Goal: Task Accomplishment & Management: Complete application form

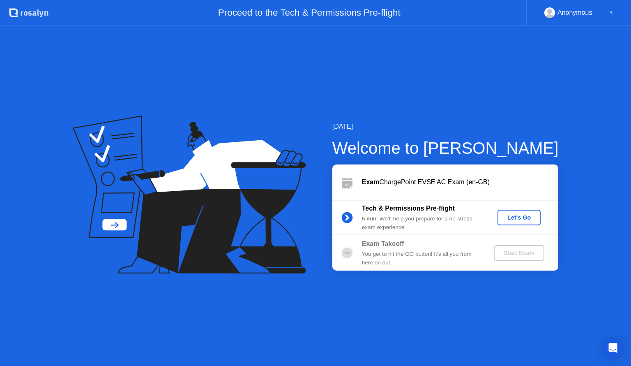
click at [517, 217] on div "Let's Go" at bounding box center [519, 217] width 37 height 7
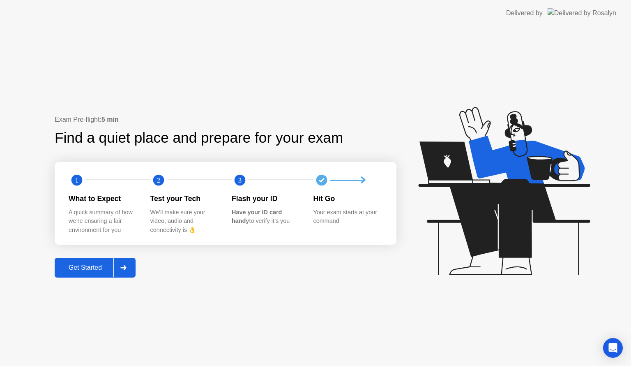
click at [95, 269] on div "Get Started" at bounding box center [85, 267] width 56 height 7
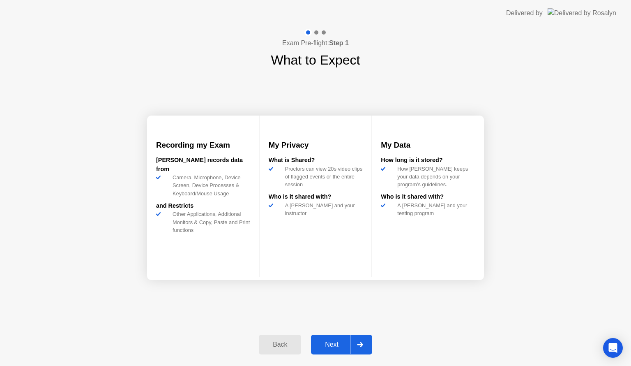
click at [320, 347] on div "Next" at bounding box center [331, 343] width 37 height 7
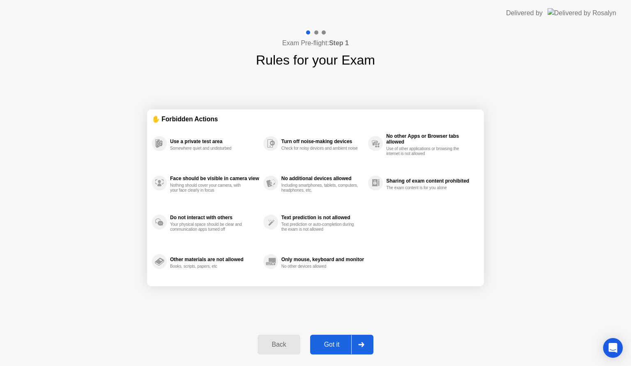
click at [340, 343] on div "Got it" at bounding box center [332, 343] width 39 height 7
select select "**********"
select select "*******"
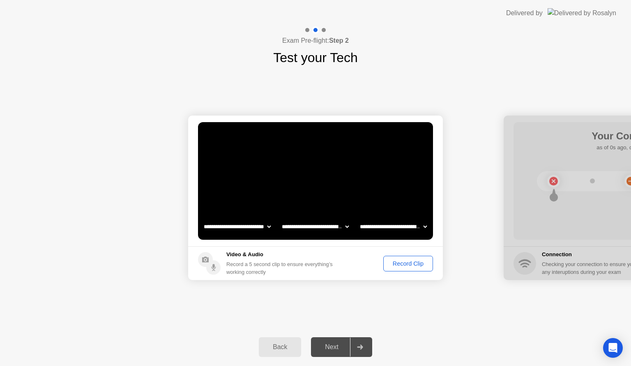
click at [406, 263] on div "Record Clip" at bounding box center [408, 263] width 44 height 7
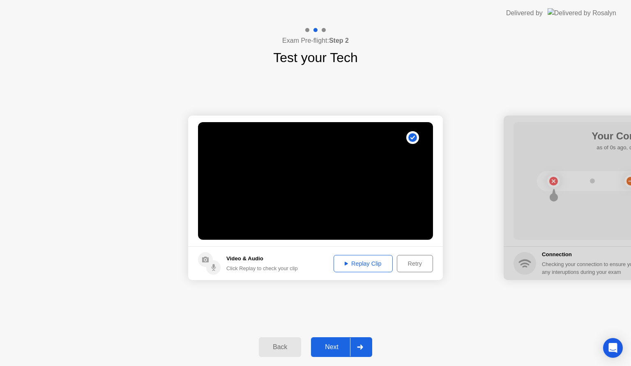
click at [347, 347] on div "Next" at bounding box center [331, 346] width 37 height 7
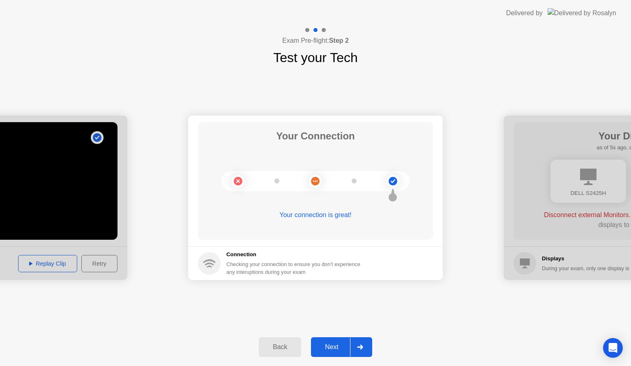
click at [338, 343] on div "Next" at bounding box center [331, 346] width 37 height 7
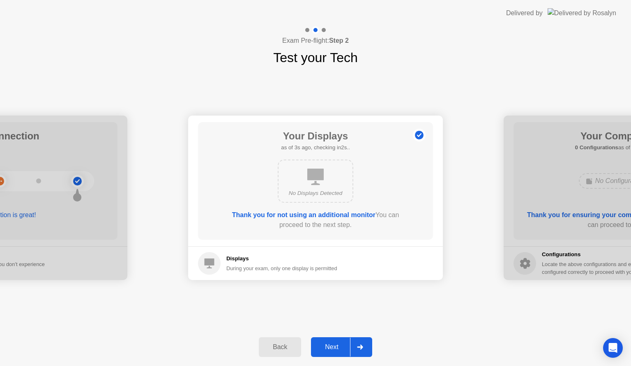
click at [333, 350] on div "Next" at bounding box center [331, 346] width 37 height 7
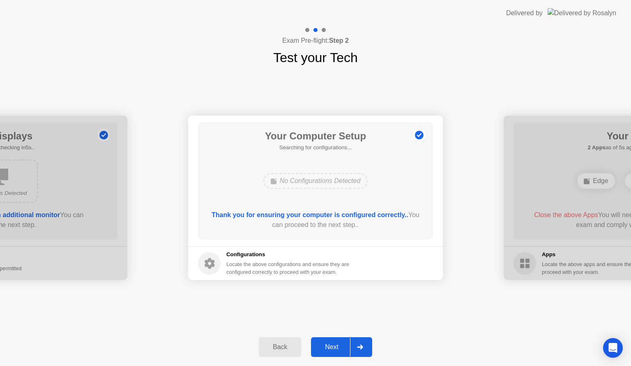
click at [337, 350] on div "Next" at bounding box center [331, 346] width 37 height 7
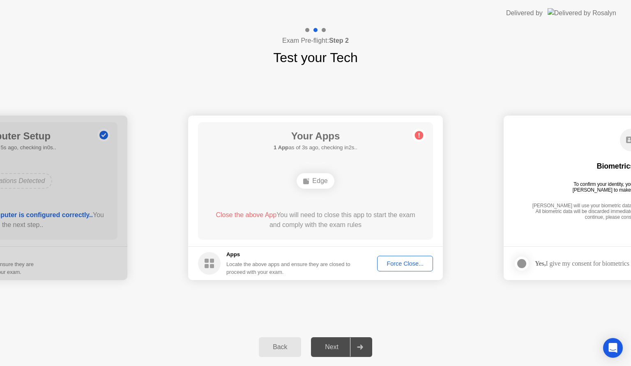
click at [320, 179] on div "Edge" at bounding box center [315, 181] width 37 height 16
click at [409, 261] on div "Force Close..." at bounding box center [405, 263] width 50 height 7
click at [510, 317] on div "**********" at bounding box center [315, 197] width 631 height 260
click at [397, 260] on div "Force Close..." at bounding box center [405, 263] width 50 height 7
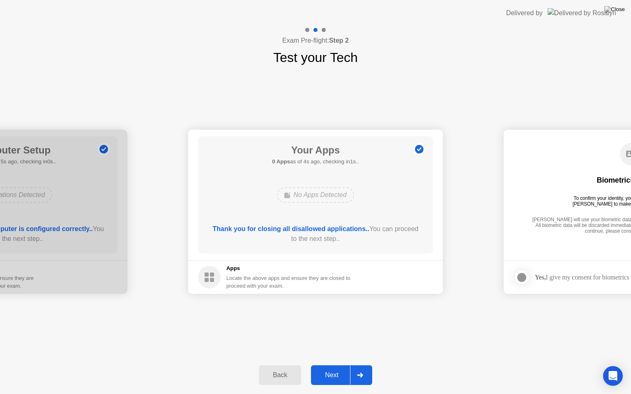
click at [337, 373] on div "Next" at bounding box center [331, 375] width 37 height 7
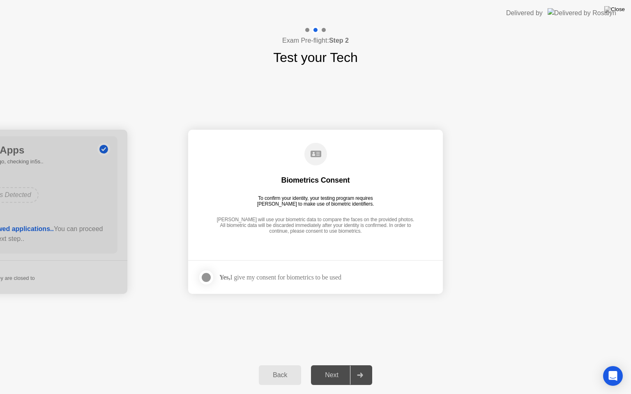
click at [429, 196] on div "Biometrics Consent To confirm your identity, your testing program requires [PER…" at bounding box center [315, 189] width 235 height 106
drag, startPoint x: 206, startPoint y: 279, endPoint x: 257, endPoint y: 286, distance: 51.8
click at [207, 279] on div at bounding box center [206, 278] width 10 height 10
click at [348, 372] on div "Next" at bounding box center [331, 375] width 37 height 7
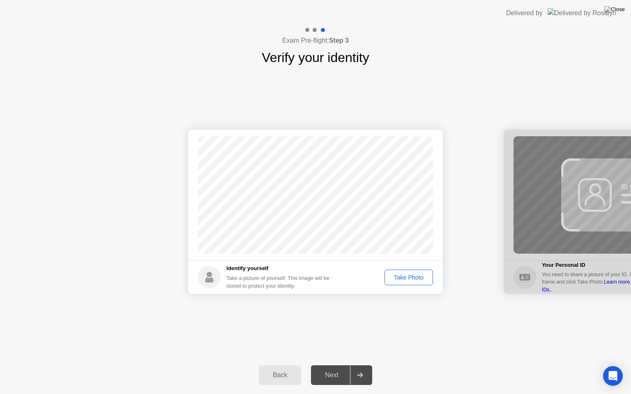
click at [407, 275] on div "Take Photo" at bounding box center [408, 277] width 43 height 7
click at [419, 283] on button "Retake" at bounding box center [414, 278] width 38 height 16
click at [418, 279] on div "Take Photo" at bounding box center [408, 277] width 43 height 7
click at [339, 372] on div "Next" at bounding box center [331, 375] width 37 height 7
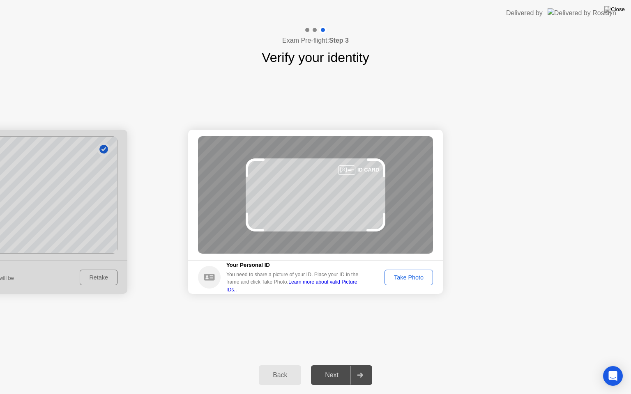
click at [416, 278] on div "Take Photo" at bounding box center [408, 277] width 43 height 7
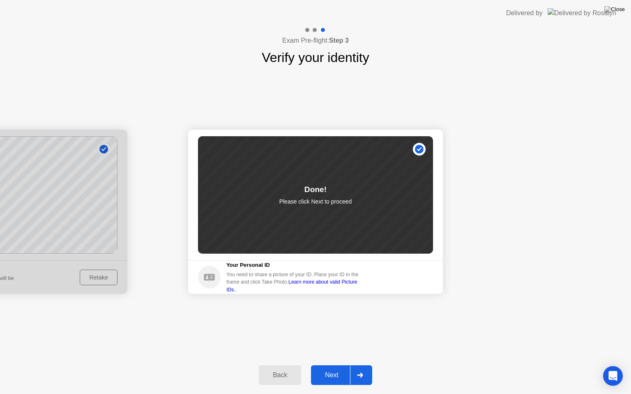
click at [327, 376] on div "Next" at bounding box center [331, 375] width 37 height 7
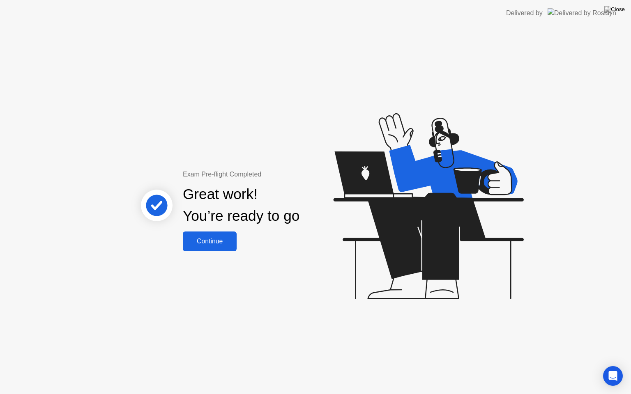
click at [221, 238] on div "Continue" at bounding box center [209, 241] width 49 height 7
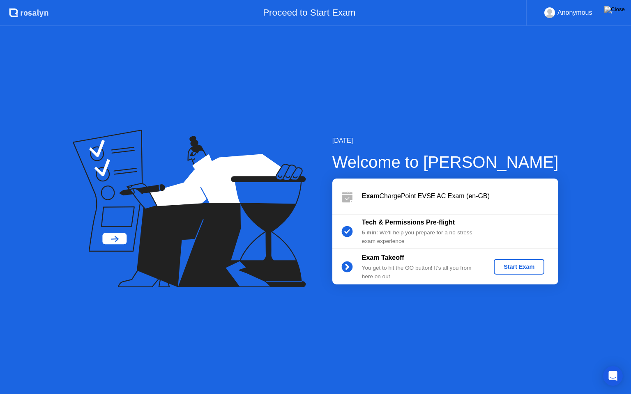
click at [516, 266] on div "Start Exam" at bounding box center [519, 267] width 44 height 7
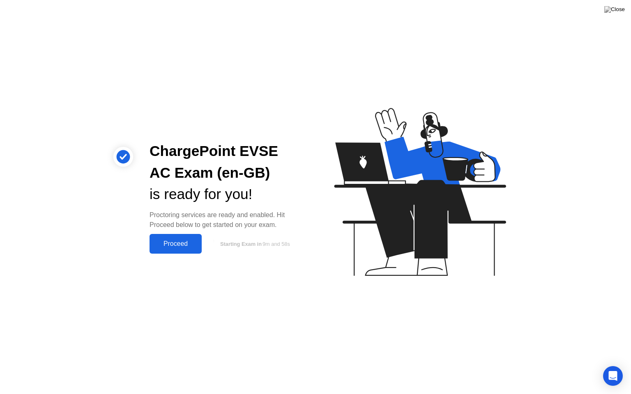
click at [188, 241] on div "Proceed" at bounding box center [175, 243] width 47 height 7
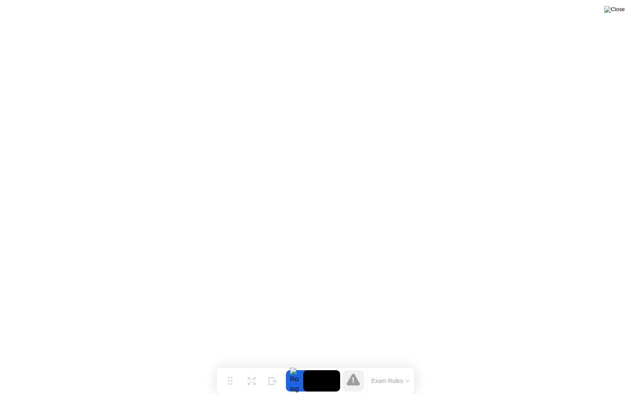
click at [621, 13] on img at bounding box center [614, 9] width 21 height 7
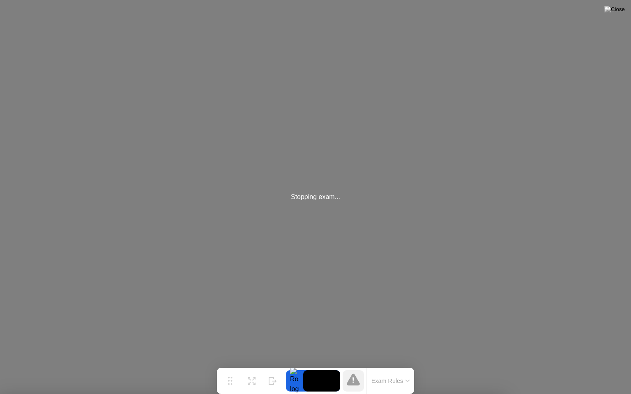
click at [339, 394] on div at bounding box center [315, 394] width 631 height 0
click at [262, 394] on div at bounding box center [315, 394] width 631 height 0
click at [621, 13] on img at bounding box center [614, 9] width 21 height 7
click at [620, 13] on img at bounding box center [614, 9] width 21 height 7
click at [191, 394] on div at bounding box center [315, 394] width 631 height 0
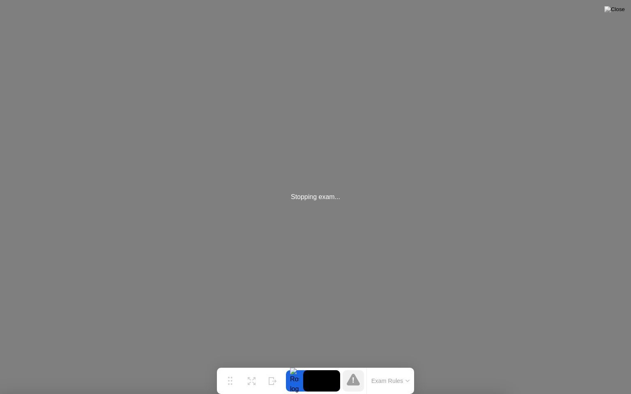
click at [373, 394] on div at bounding box center [315, 394] width 631 height 0
drag, startPoint x: 353, startPoint y: 222, endPoint x: 376, endPoint y: 289, distance: 70.5
click at [414, 394] on div at bounding box center [315, 394] width 631 height 0
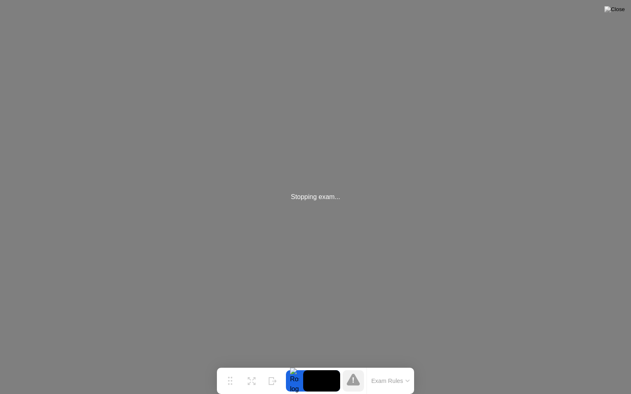
click at [539, 37] on div "Stopping exam..." at bounding box center [315, 197] width 631 height 394
click at [400, 382] on button "Exam Rules" at bounding box center [391, 380] width 44 height 7
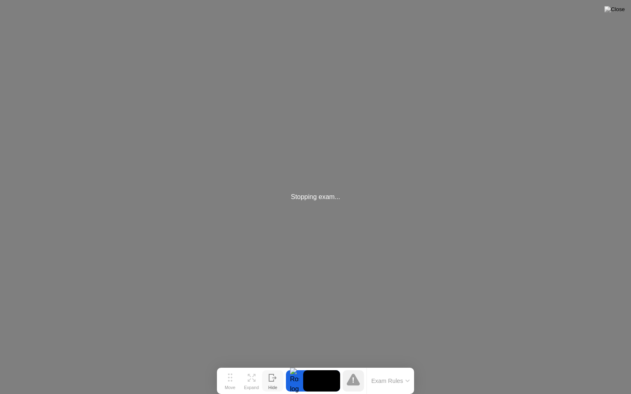
click at [272, 380] on icon at bounding box center [273, 378] width 8 height 8
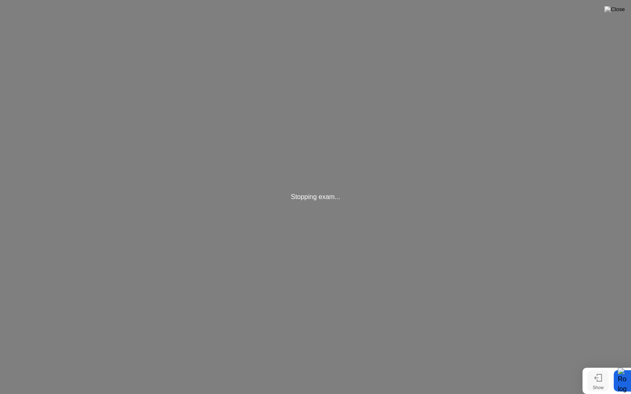
click at [593, 381] on button "Show" at bounding box center [597, 380] width 21 height 21
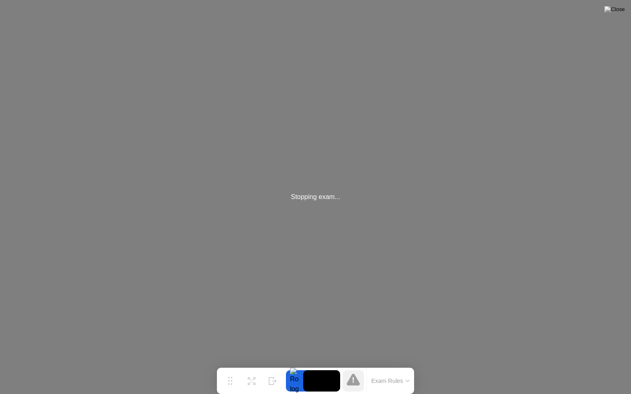
click at [148, 202] on div "Stopping exam..." at bounding box center [315, 197] width 631 height 394
click at [261, 258] on div "Stopping exam..." at bounding box center [315, 197] width 631 height 394
drag, startPoint x: 454, startPoint y: 0, endPoint x: 451, endPoint y: 7, distance: 7.4
click at [455, 2] on div "Stopping exam..." at bounding box center [315, 197] width 631 height 394
drag, startPoint x: 435, startPoint y: 5, endPoint x: 355, endPoint y: 22, distance: 82.3
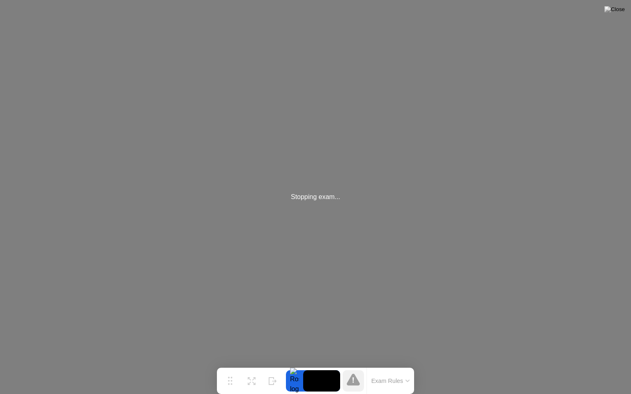
click at [355, 22] on div "Stopping exam..." at bounding box center [315, 197] width 631 height 394
drag, startPoint x: 293, startPoint y: 13, endPoint x: 251, endPoint y: 49, distance: 55.1
click at [234, 37] on div "Stopping exam..." at bounding box center [315, 197] width 631 height 394
